Goal: Task Accomplishment & Management: Manage account settings

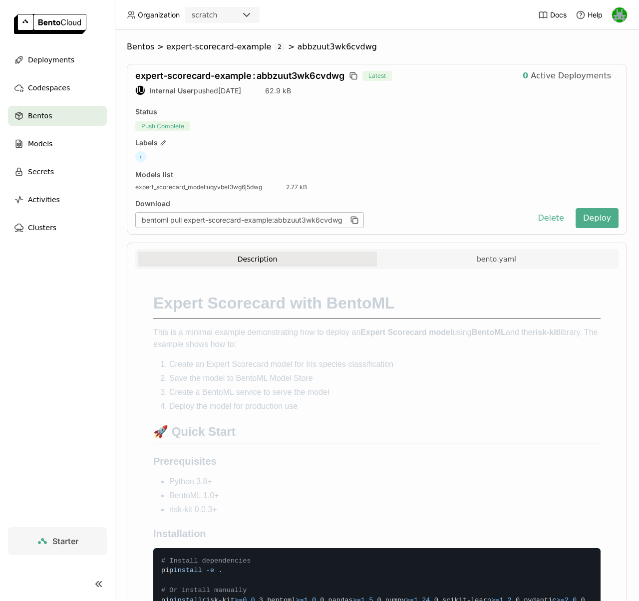
click at [620, 13] on img at bounding box center [619, 14] width 15 height 15
click at [592, 69] on span "API Tokens" at bounding box center [603, 66] width 35 height 9
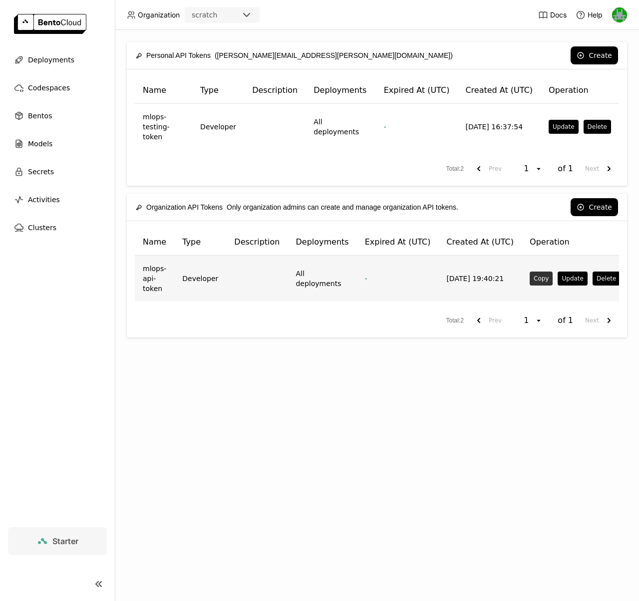
click at [536, 271] on button "Copy" at bounding box center [540, 278] width 23 height 14
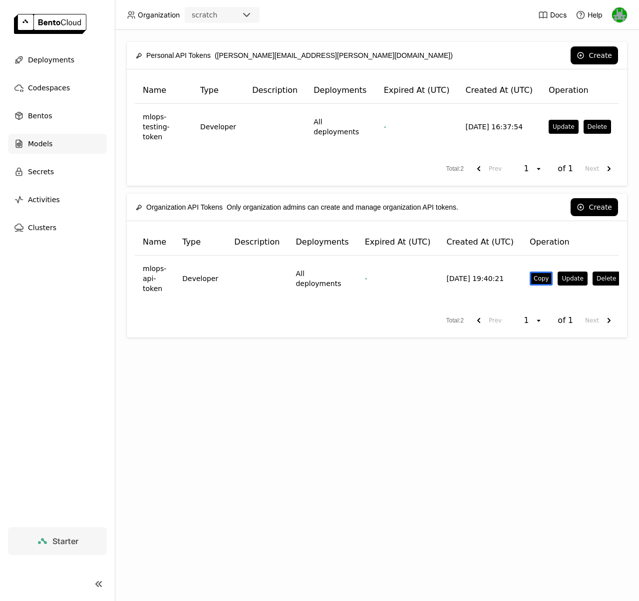
click at [37, 147] on span "Models" at bounding box center [40, 144] width 24 height 12
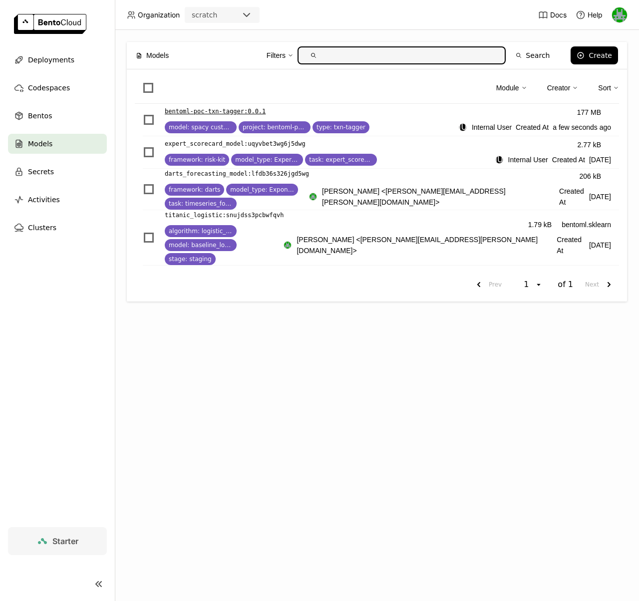
click at [238, 111] on p "bentoml-poc-txn-tagger : 0.0.1" at bounding box center [215, 111] width 101 height 10
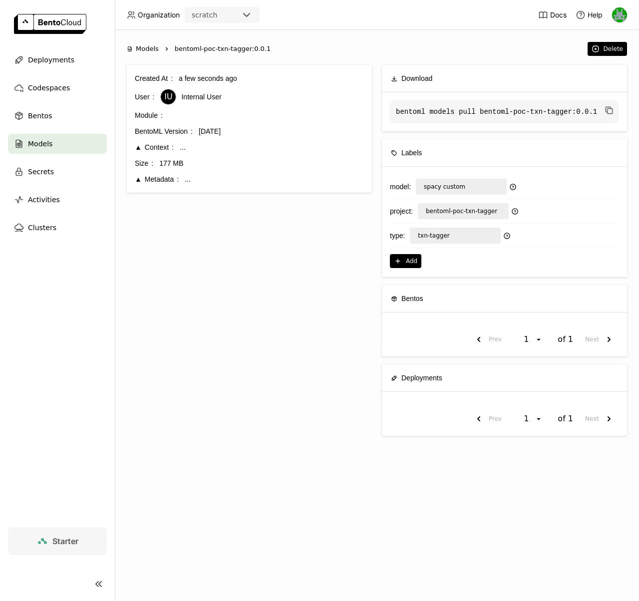
click at [135, 179] on div "Metadata" at bounding box center [157, 179] width 44 height 11
click at [197, 187] on span "}" at bounding box center [197, 185] width 4 height 8
click at [148, 179] on div "Metadata" at bounding box center [157, 179] width 44 height 11
click at [139, 178] on div "Metadata" at bounding box center [157, 179] width 44 height 11
click at [141, 151] on div "Context" at bounding box center [154, 147] width 39 height 11
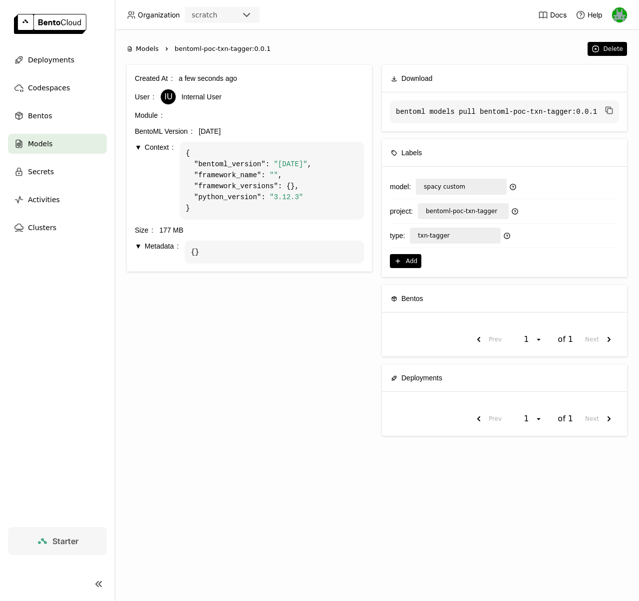
click at [140, 150] on div "Context" at bounding box center [154, 147] width 39 height 11
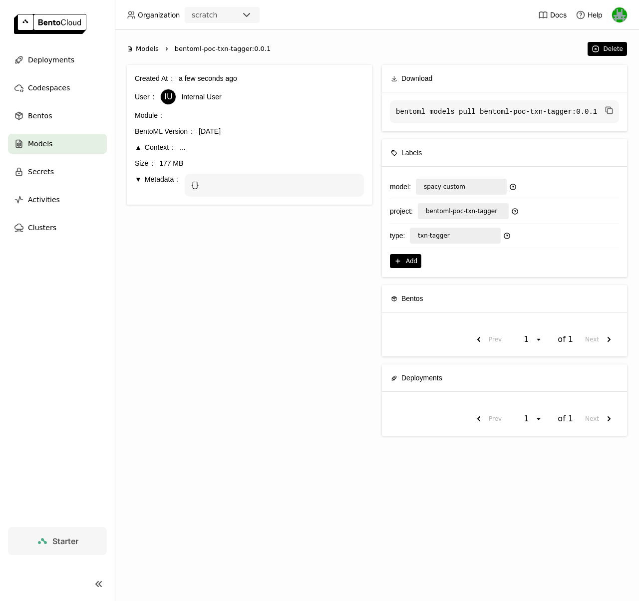
click at [139, 179] on div "Metadata" at bounding box center [157, 179] width 44 height 11
click at [50, 142] on span "Models" at bounding box center [40, 144] width 24 height 12
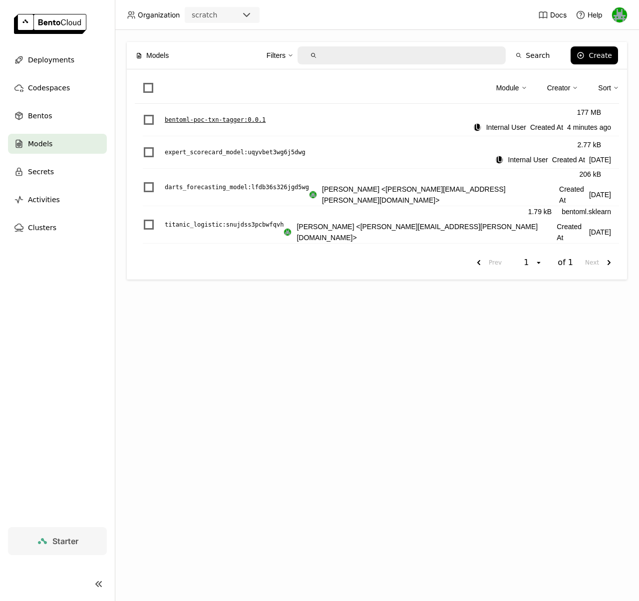
click at [205, 119] on p "bentoml-poc-txn-tagger : 0.0.1" at bounding box center [215, 120] width 101 height 10
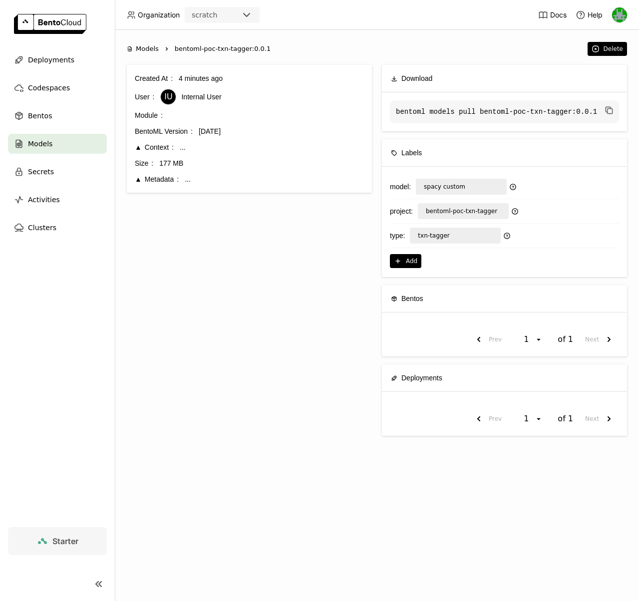
click at [141, 182] on div "Metadata" at bounding box center [157, 179] width 44 height 11
click at [140, 182] on div "Metadata" at bounding box center [157, 179] width 44 height 11
click at [53, 116] on div "Bentos" at bounding box center [57, 116] width 99 height 20
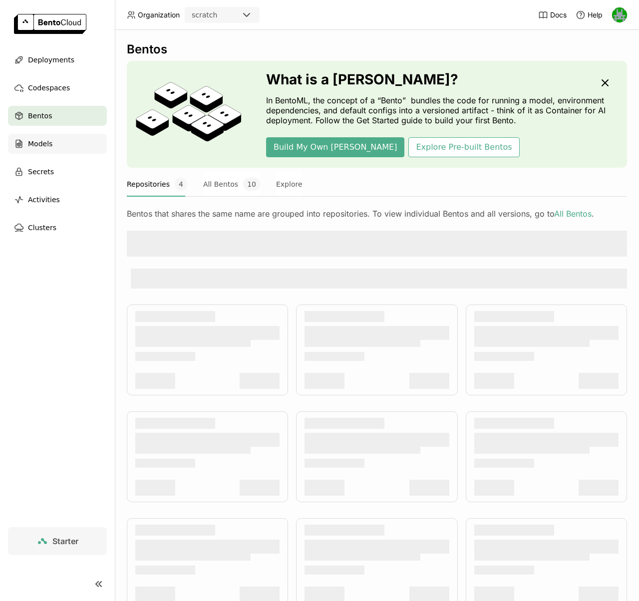
click at [52, 145] on div "Models" at bounding box center [57, 144] width 99 height 20
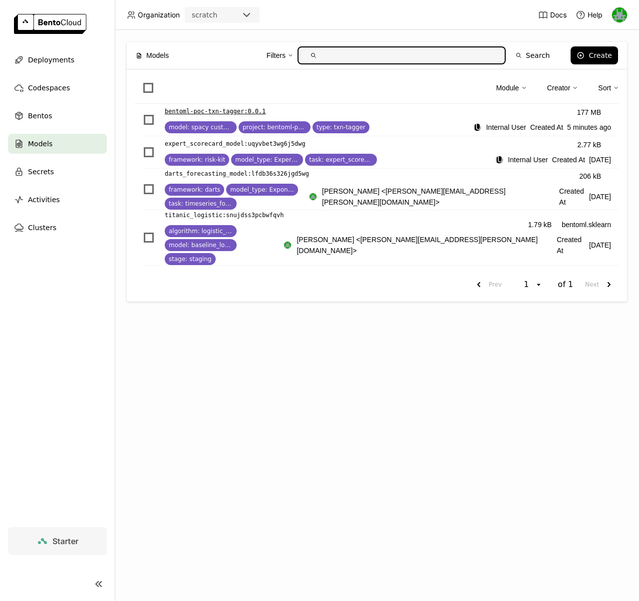
click at [148, 118] on span "List item" at bounding box center [149, 120] width 10 height 10
click at [143, 114] on input "List item" at bounding box center [143, 114] width 0 height 0
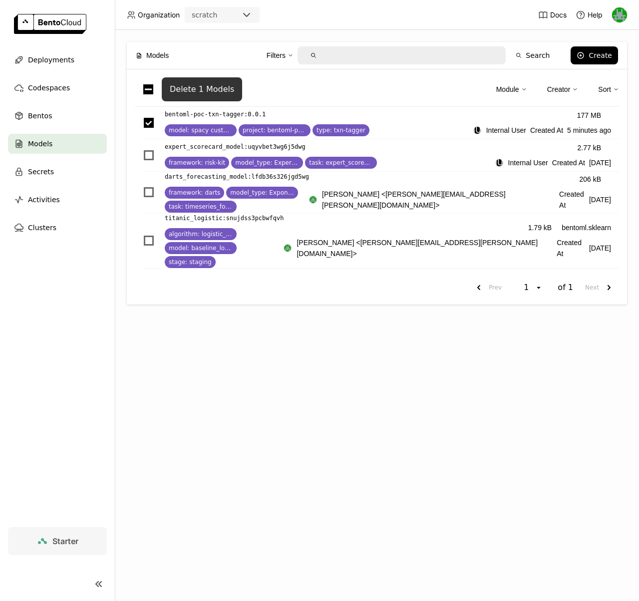
click at [215, 90] on div "Delete 1 Models" at bounding box center [202, 89] width 64 height 10
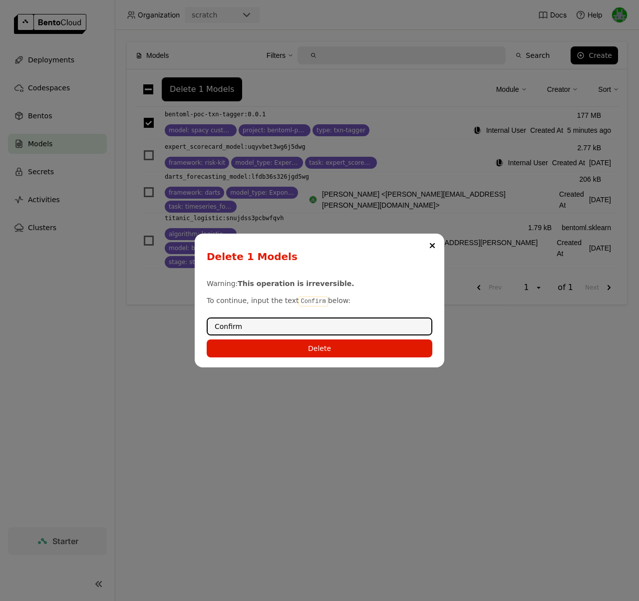
type input "Confirm"
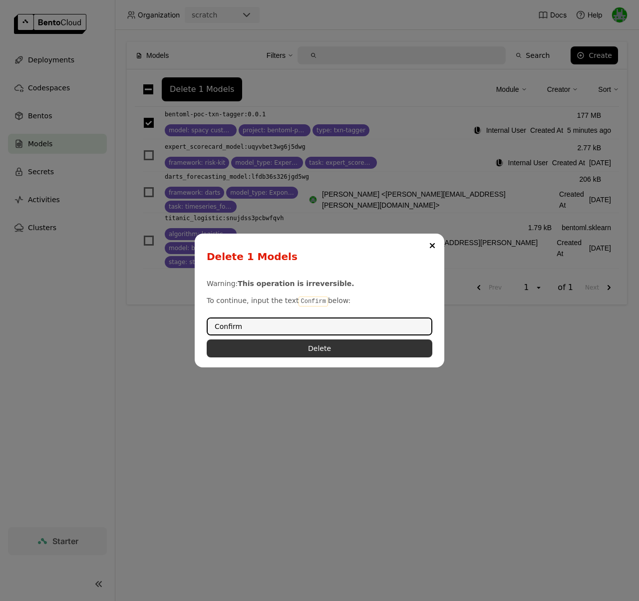
click at [347, 350] on button "Delete" at bounding box center [320, 348] width 226 height 18
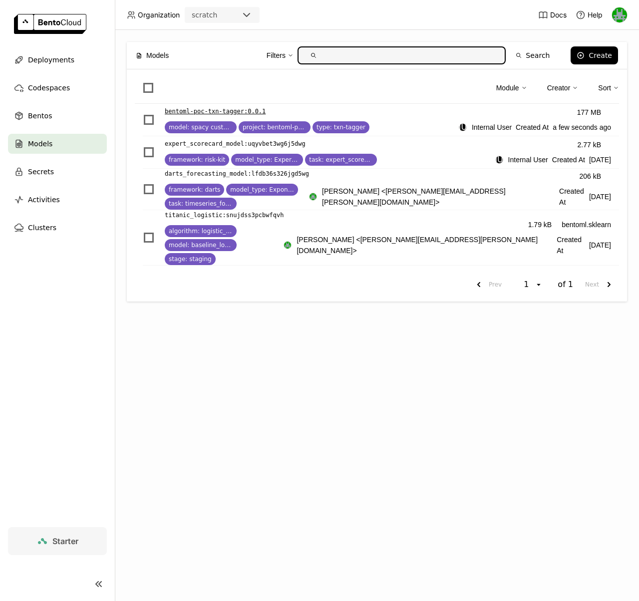
click at [196, 110] on p "bentoml-poc-txn-tagger : 0.0.1" at bounding box center [215, 111] width 101 height 10
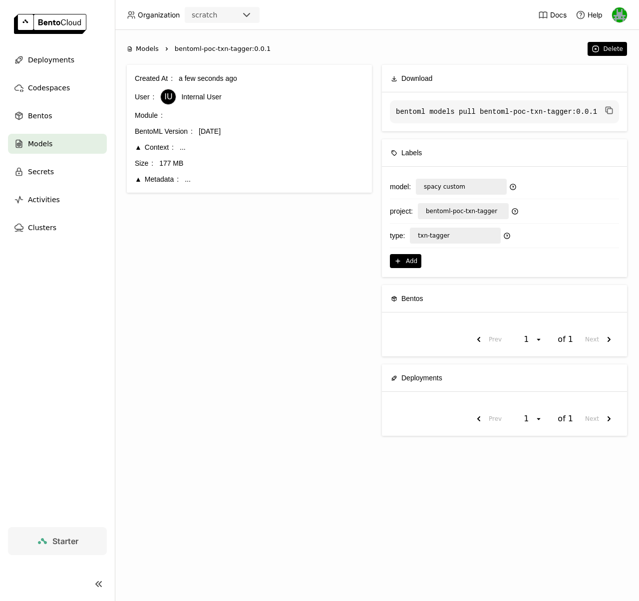
click at [137, 184] on div "Metadata" at bounding box center [157, 179] width 44 height 11
click at [192, 183] on span "{" at bounding box center [193, 185] width 4 height 8
click at [138, 178] on div "Metadata" at bounding box center [157, 179] width 44 height 11
click at [146, 50] on span "Models" at bounding box center [147, 49] width 23 height 10
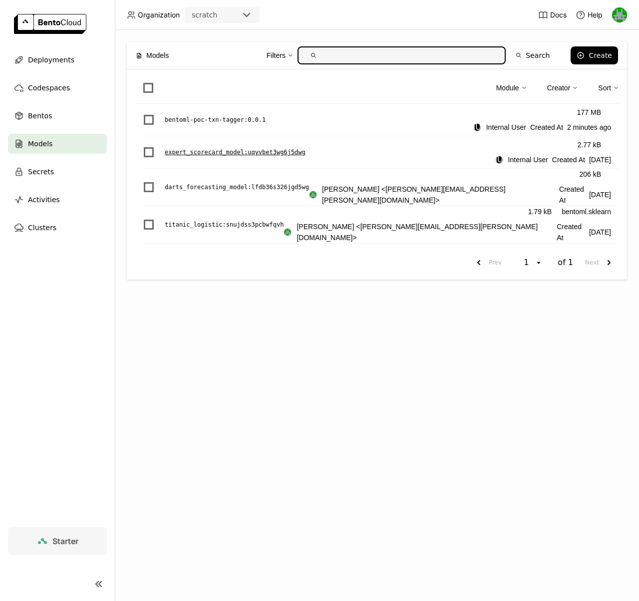
click at [186, 146] on div "expert_scorecard_model : uqyvbet3wg6j5dwg 2.77 kB IU Internal User Created At […" at bounding box center [381, 152] width 476 height 32
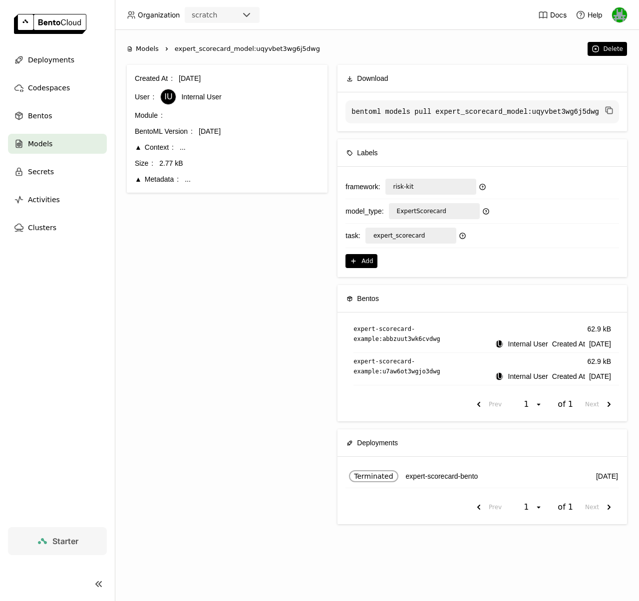
click at [136, 177] on div "Metadata" at bounding box center [157, 179] width 44 height 11
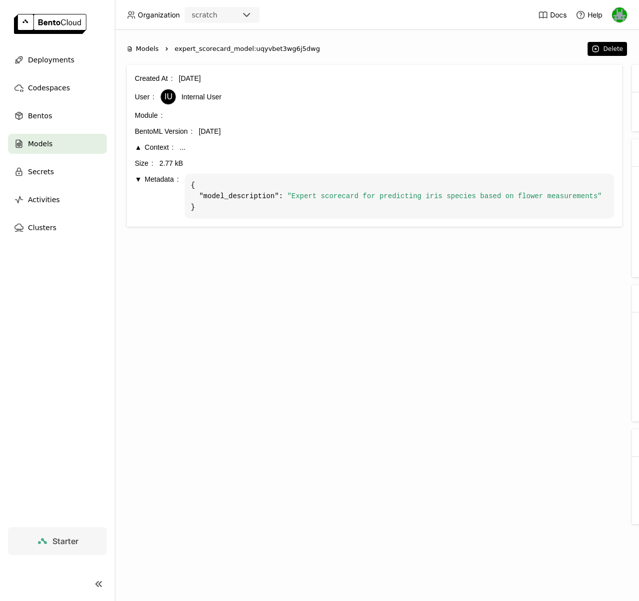
click at [136, 177] on div "Metadata" at bounding box center [157, 179] width 44 height 11
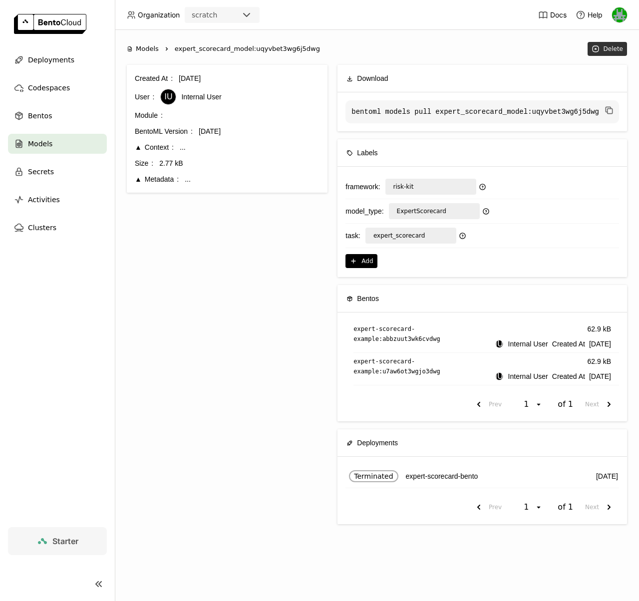
click at [596, 48] on icon at bounding box center [594, 48] width 1 height 1
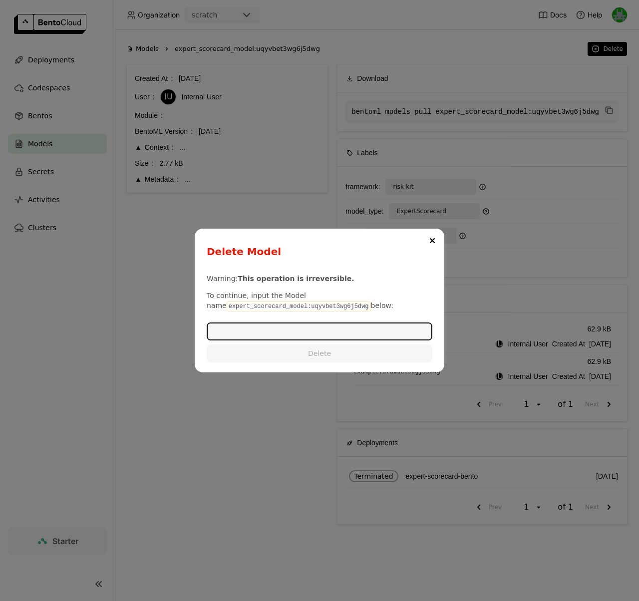
click at [142, 247] on div "Delete Model Warning: This operation is irreversible. To continue, input the Mo…" at bounding box center [319, 300] width 639 height 601
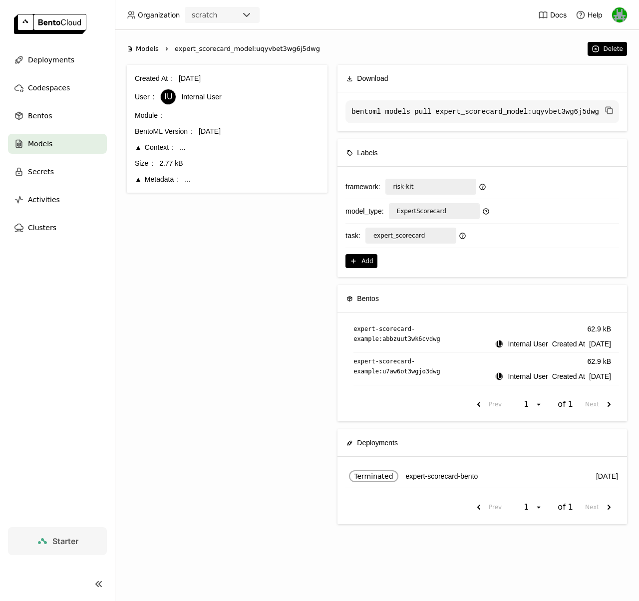
click at [47, 137] on div "Models" at bounding box center [57, 144] width 99 height 20
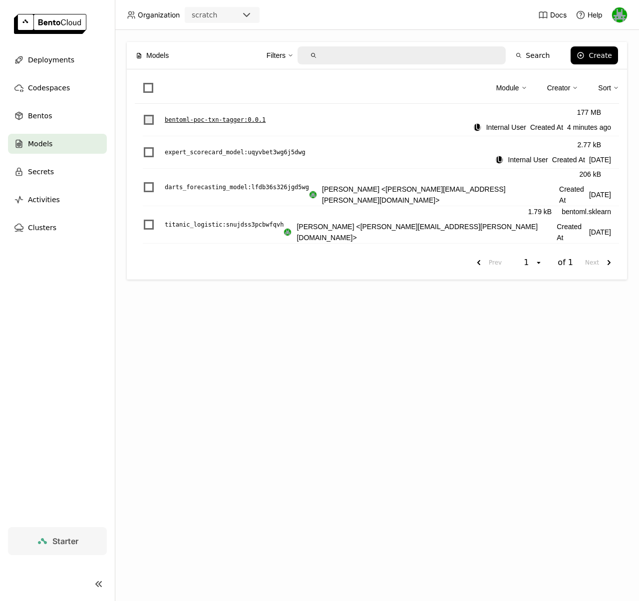
click at [147, 123] on span "List item" at bounding box center [149, 120] width 10 height 10
click at [143, 114] on input "List item" at bounding box center [143, 114] width 0 height 0
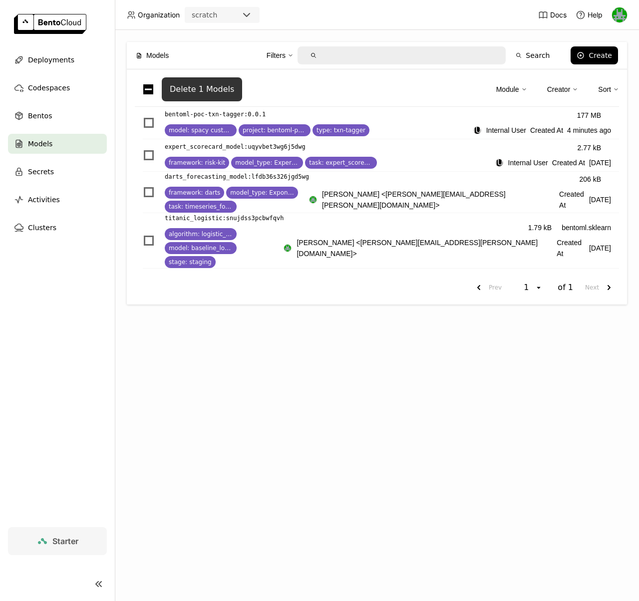
click at [195, 88] on div "Delete 1 Models" at bounding box center [202, 89] width 64 height 10
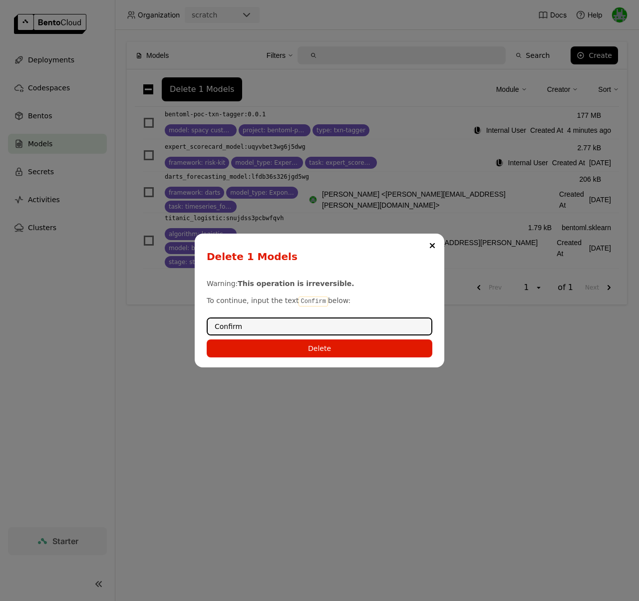
type input "Confirm"
click at [312, 357] on div "Delete 1 Models Warning: This operation is irreversible. To continue, input the…" at bounding box center [319, 301] width 249 height 134
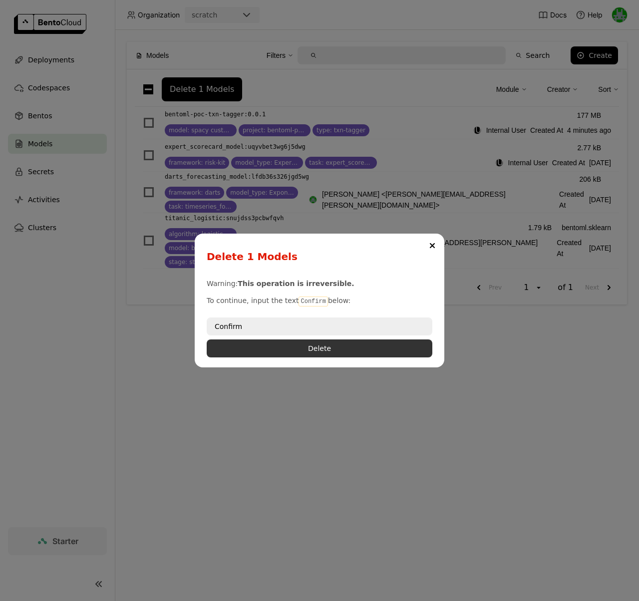
click at [315, 353] on button "Delete" at bounding box center [320, 348] width 226 height 18
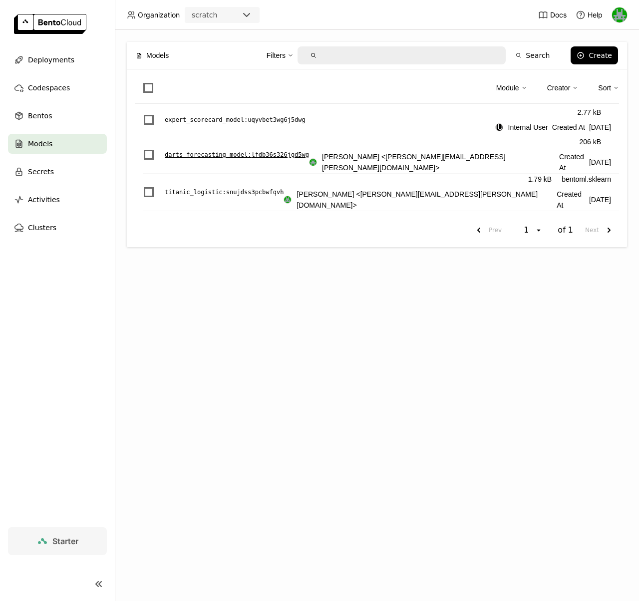
click at [173, 150] on p "darts_forecasting_model : lfdb36s326jgd5wg" at bounding box center [237, 155] width 144 height 10
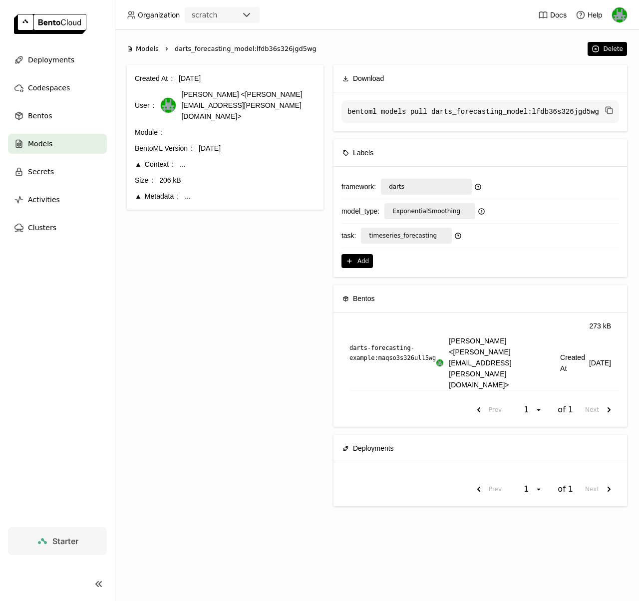
click at [136, 191] on div "Metadata" at bounding box center [157, 196] width 44 height 11
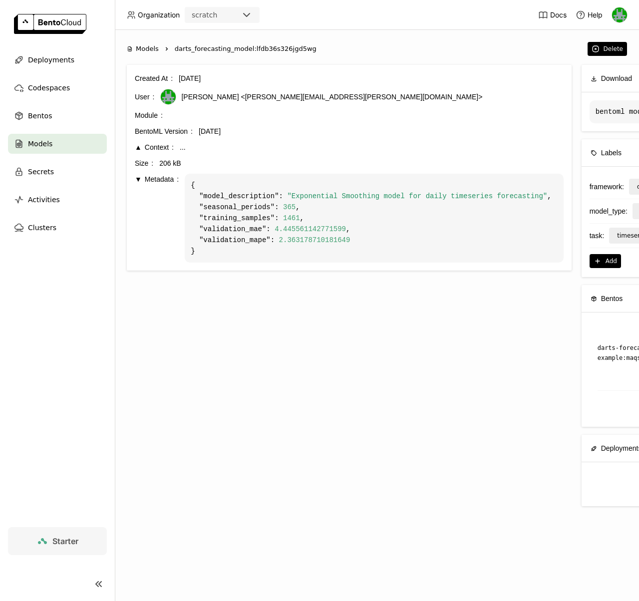
click at [138, 179] on div "Metadata" at bounding box center [157, 179] width 44 height 11
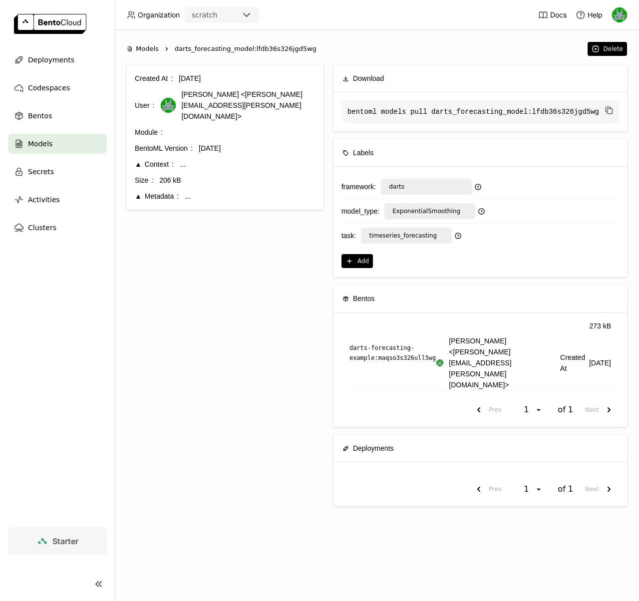
click at [138, 191] on div "Metadata" at bounding box center [157, 196] width 44 height 11
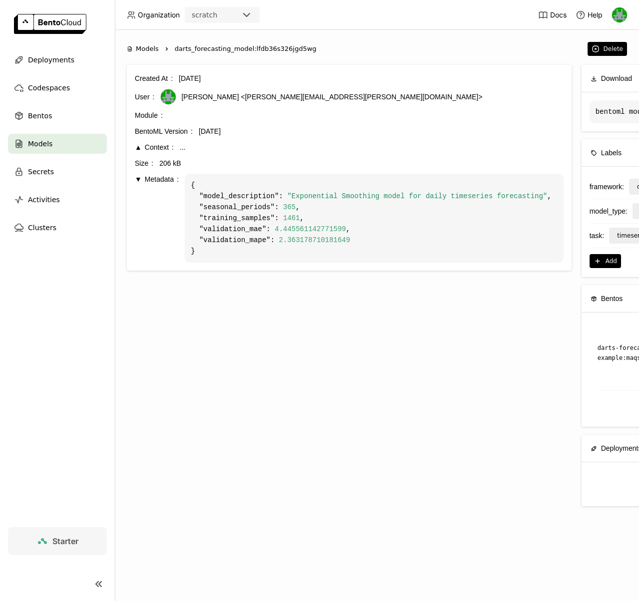
click at [52, 141] on div "Models" at bounding box center [57, 144] width 99 height 20
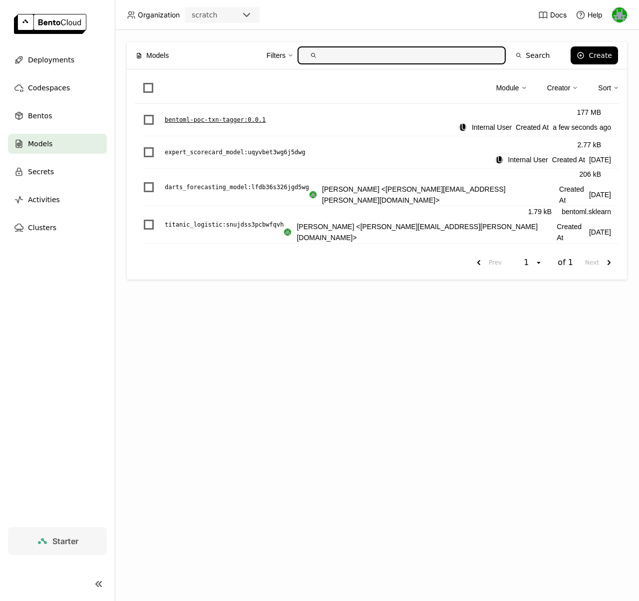
click at [209, 118] on p "bentoml-poc-txn-tagger : 0.0.1" at bounding box center [215, 120] width 101 height 10
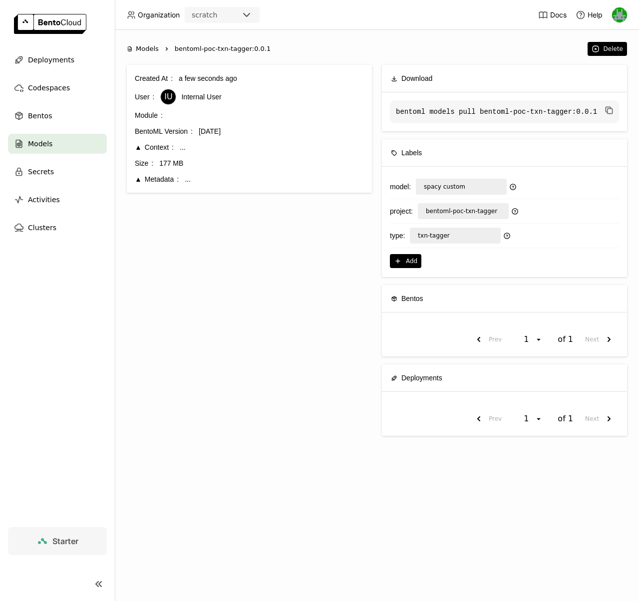
click at [141, 180] on div "Metadata" at bounding box center [157, 179] width 44 height 11
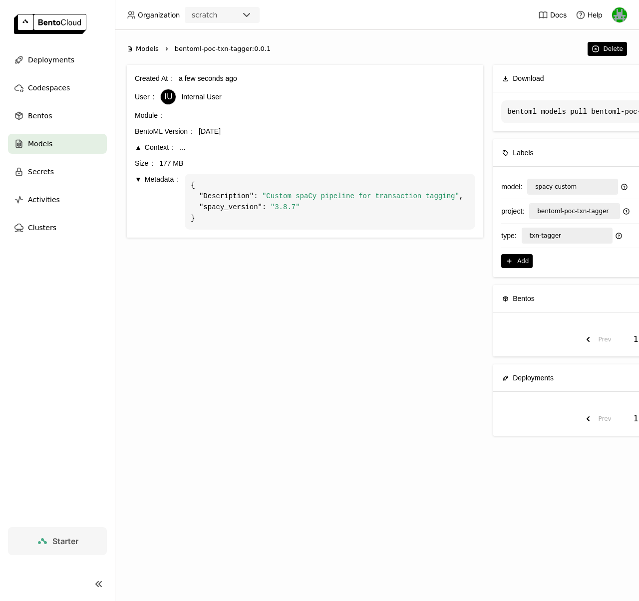
drag, startPoint x: 140, startPoint y: 180, endPoint x: 150, endPoint y: 182, distance: 10.2
click at [140, 180] on div "Metadata" at bounding box center [157, 179] width 44 height 11
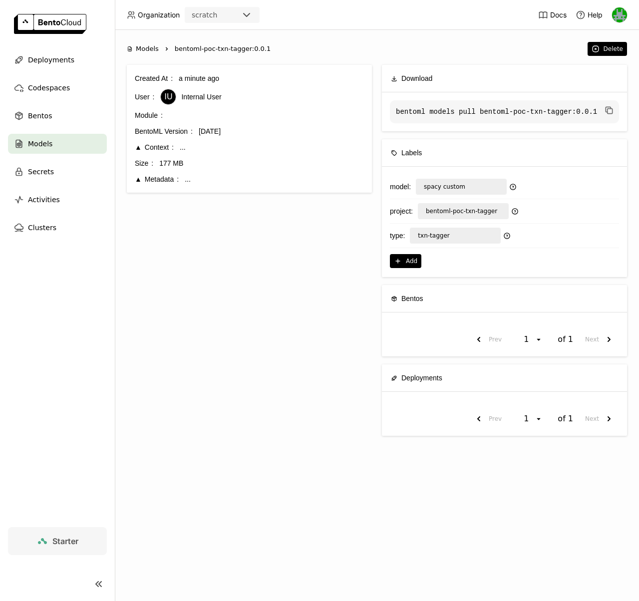
click at [51, 138] on span "Models" at bounding box center [40, 144] width 24 height 12
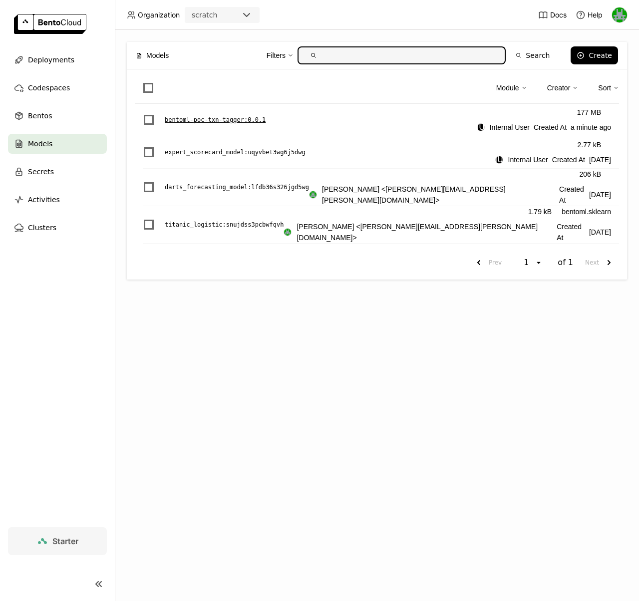
click at [196, 122] on p "bentoml-poc-txn-tagger : 0.0.1" at bounding box center [215, 120] width 101 height 10
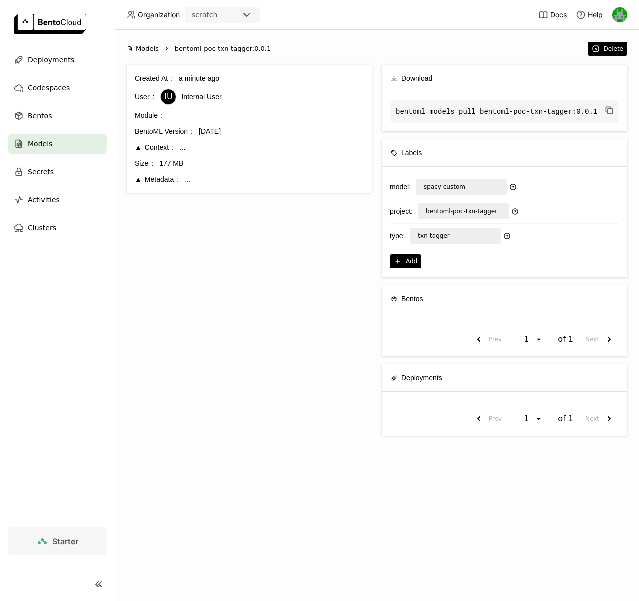
click at [135, 177] on div "Metadata" at bounding box center [157, 179] width 44 height 11
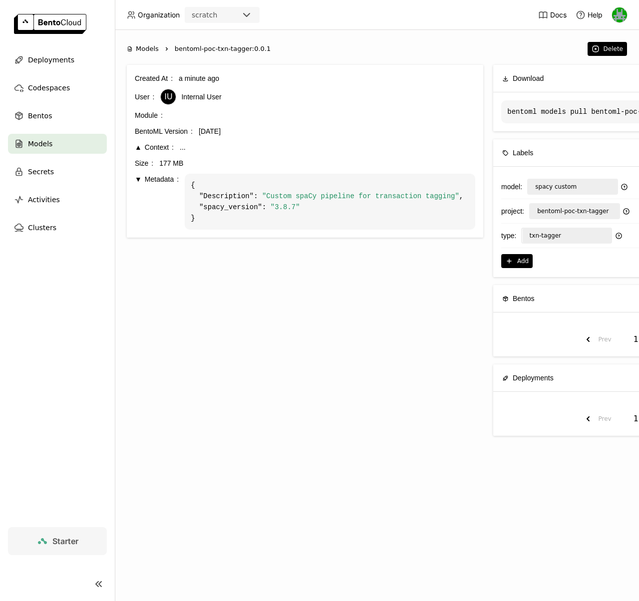
click at [140, 151] on div "Context" at bounding box center [154, 147] width 39 height 11
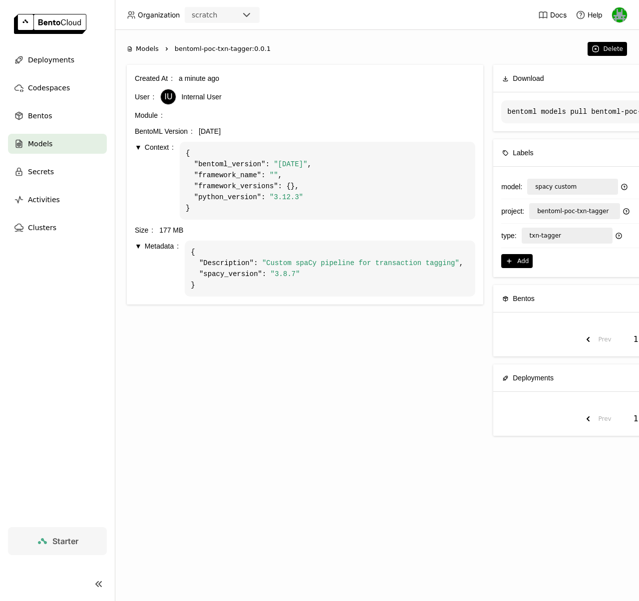
scroll to position [0, 0]
click at [41, 113] on span "Bentos" at bounding box center [40, 116] width 24 height 12
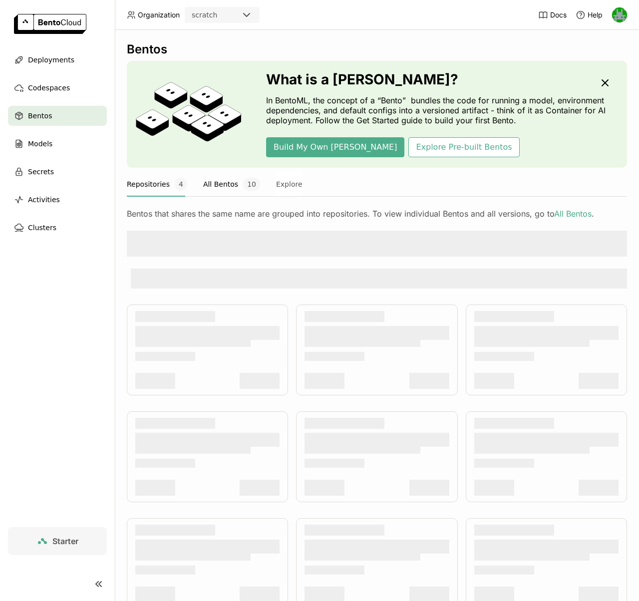
click at [221, 183] on button "All Bentos 10" at bounding box center [231, 184] width 57 height 25
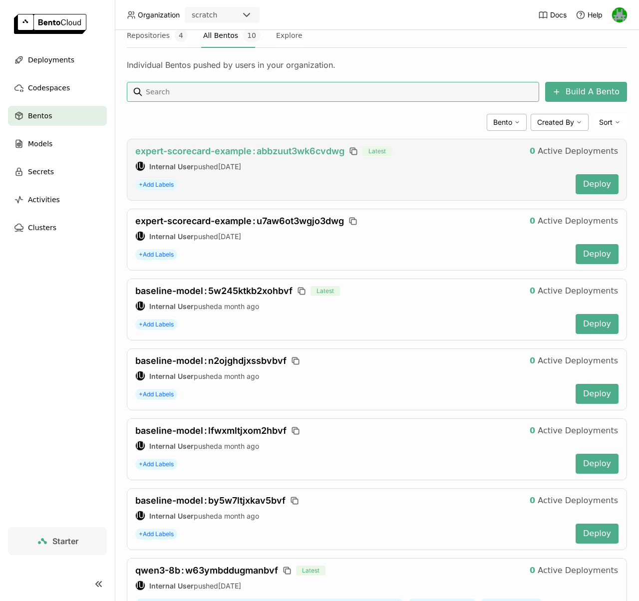
scroll to position [71, 0]
